Goal: Task Accomplishment & Management: Complete application form

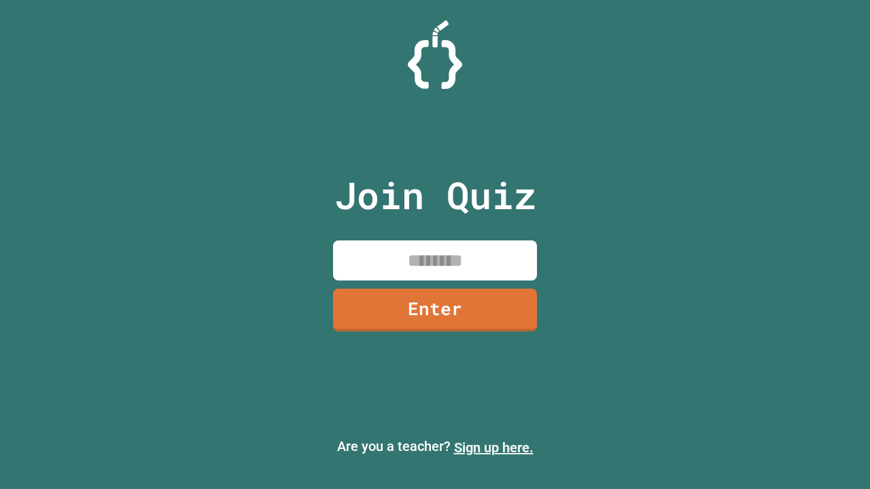
click at [493, 448] on link "Sign up here." at bounding box center [493, 448] width 79 height 16
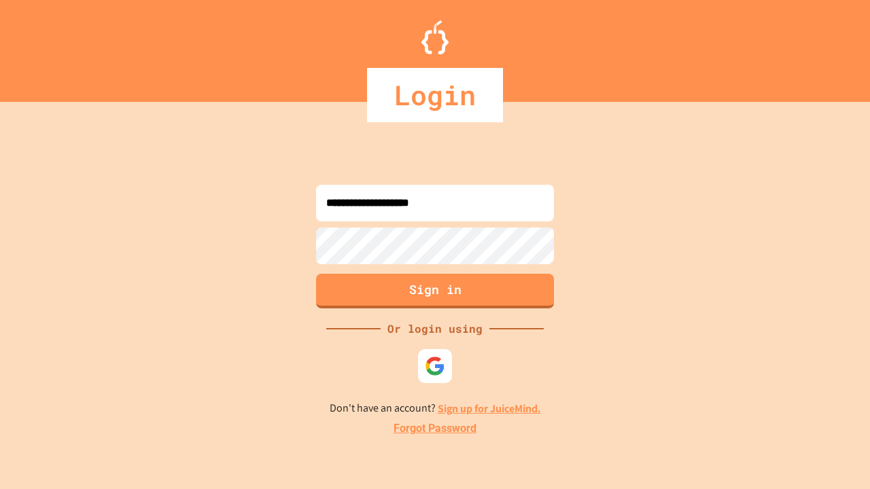
type input "**********"
